Goal: Task Accomplishment & Management: Manage account settings

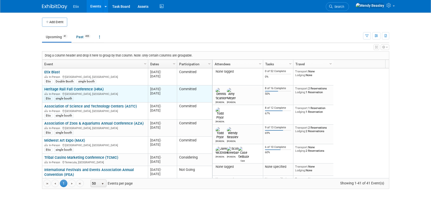
click at [85, 89] on link "Heritage Rail Fall Conference (HRA)" at bounding box center [73, 89] width 59 height 5
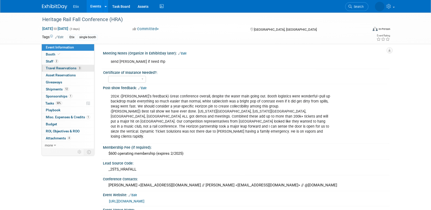
click at [59, 68] on span "Travel Reservations 3" at bounding box center [64, 68] width 36 height 4
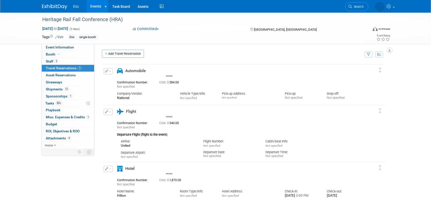
scroll to position [2, 0]
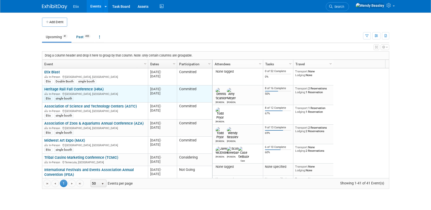
click at [77, 92] on div "In-Person Durango, CO" at bounding box center [94, 94] width 101 height 4
click at [79, 89] on link "Heritage Rail Fall Conference (HRA)" at bounding box center [73, 89] width 59 height 5
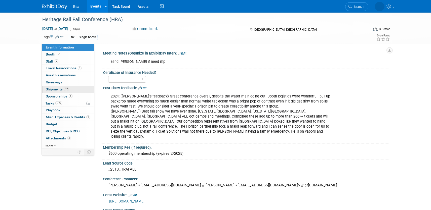
click at [61, 90] on span "Shipments 12" at bounding box center [57, 89] width 23 height 4
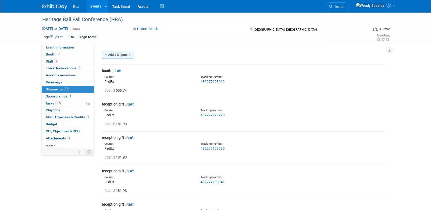
click at [120, 56] on link "Add a Shipment" at bounding box center [117, 55] width 31 height 8
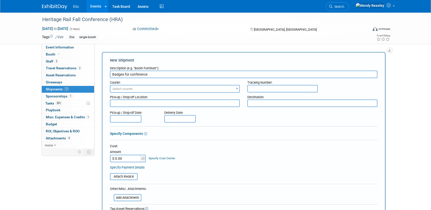
type input "Badges for conference"
click at [147, 89] on span "Select courier" at bounding box center [174, 88] width 129 height 7
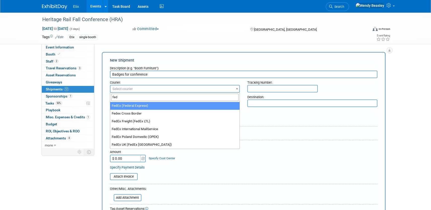
type input "fed"
select select "206"
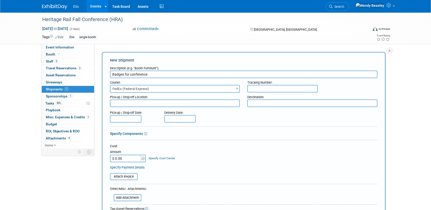
click at [253, 91] on input "text" at bounding box center [282, 89] width 70 height 8
type input "432277194341"
click at [227, 104] on textarea at bounding box center [175, 104] width 130 height 8
type textarea "Etix HQ"
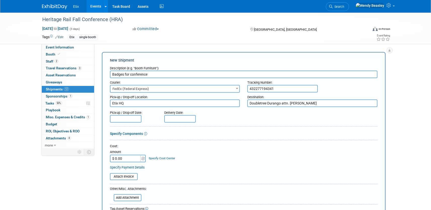
type textarea "Doubletree Durango attn. Amy"
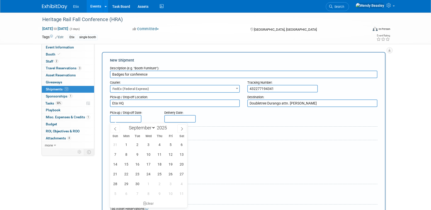
click at [121, 121] on input "text" at bounding box center [125, 119] width 31 height 8
click at [118, 128] on span at bounding box center [115, 128] width 9 height 9
select select "7"
click at [168, 182] on span "29" at bounding box center [171, 184] width 10 height 10
type input "Aug 29, 2025"
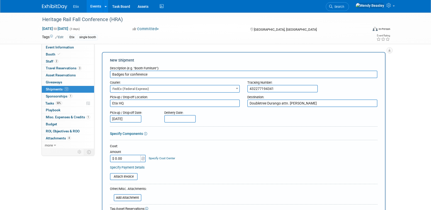
click at [175, 116] on input "text" at bounding box center [179, 119] width 31 height 8
click at [190, 144] on span "2" at bounding box center [192, 145] width 10 height 10
type input "Sep 2, 2025"
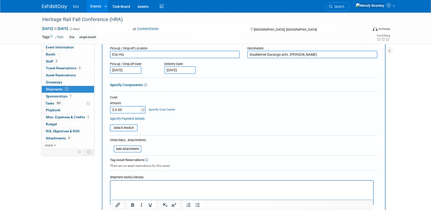
scroll to position [50, 0]
click at [130, 108] on input "$ 0.00" at bounding box center [125, 109] width 31 height 8
type input "$ 139.35"
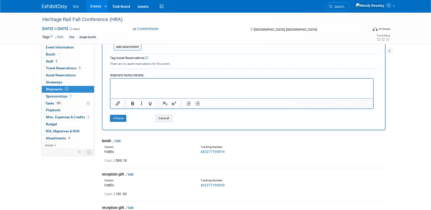
scroll to position [181, 0]
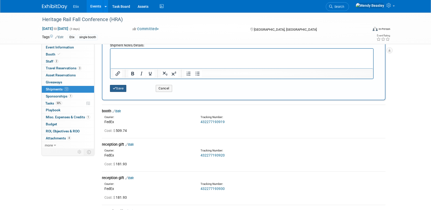
click at [117, 87] on button "Save" at bounding box center [118, 88] width 17 height 7
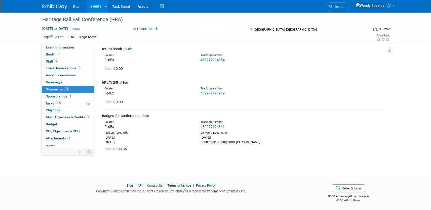
scroll to position [357, 0]
